Goal: Task Accomplishment & Management: Manage account settings

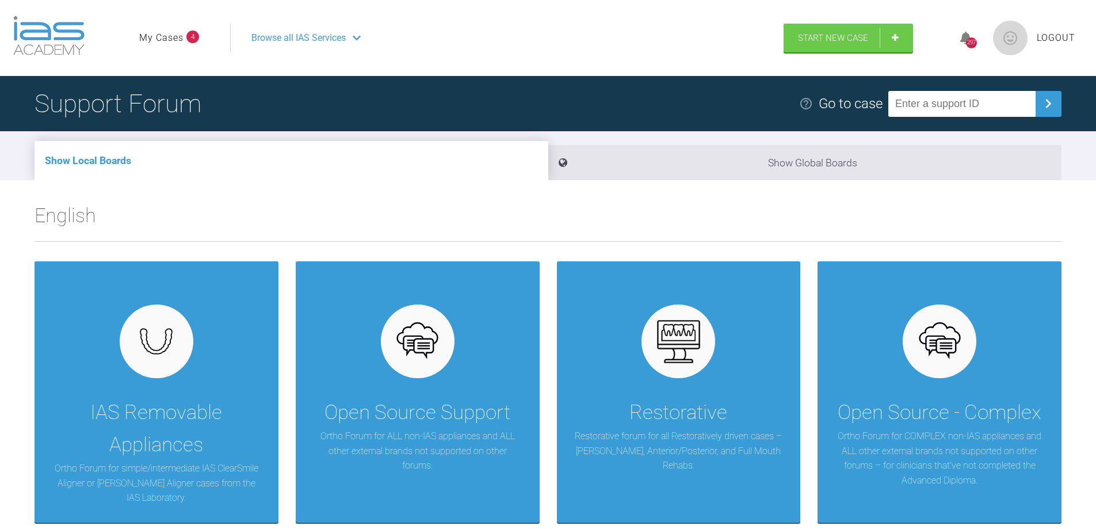
click at [193, 39] on span "4" at bounding box center [192, 36] width 13 height 13
click at [171, 40] on link "My Cases" at bounding box center [161, 37] width 44 height 15
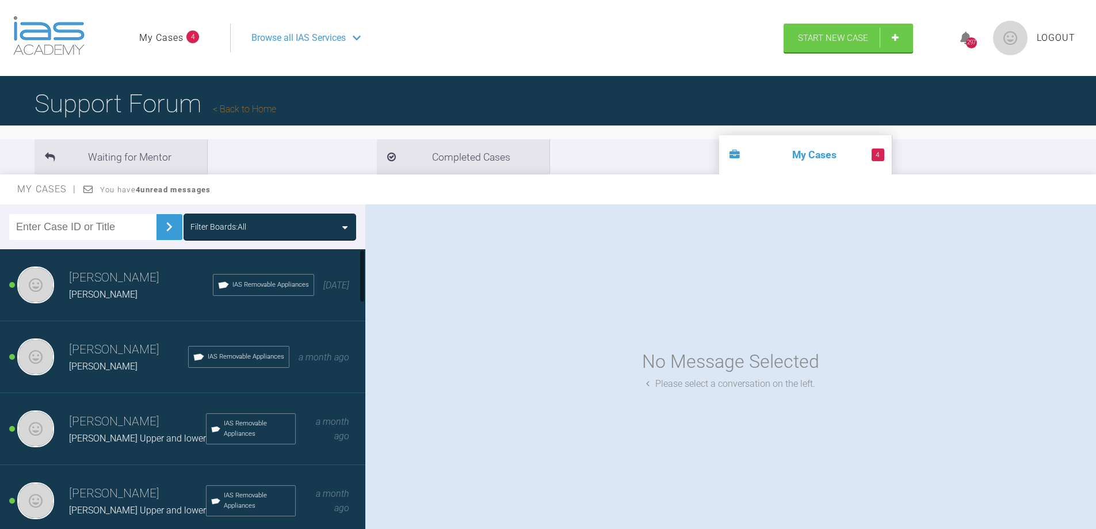
click at [113, 286] on h3 "Nicola Bone" at bounding box center [141, 278] width 144 height 20
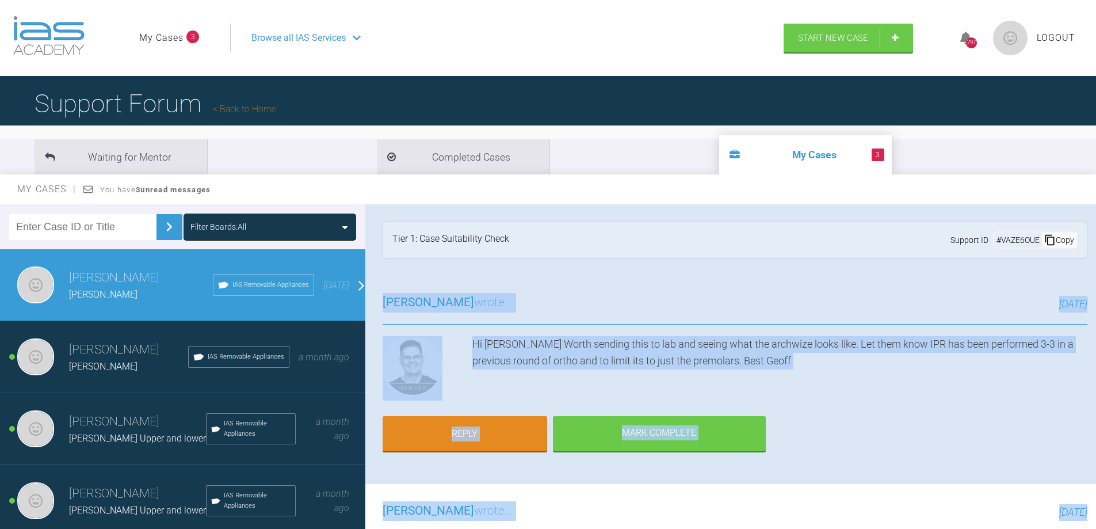
drag, startPoint x: 705, startPoint y: 457, endPoint x: 385, endPoint y: 301, distance: 355.0
copy div "Geoff Stone wrote... 5 days ago Hi Nicola Worth sending this to lab and seeing …"
